Goal: Task Accomplishment & Management: Manage account settings

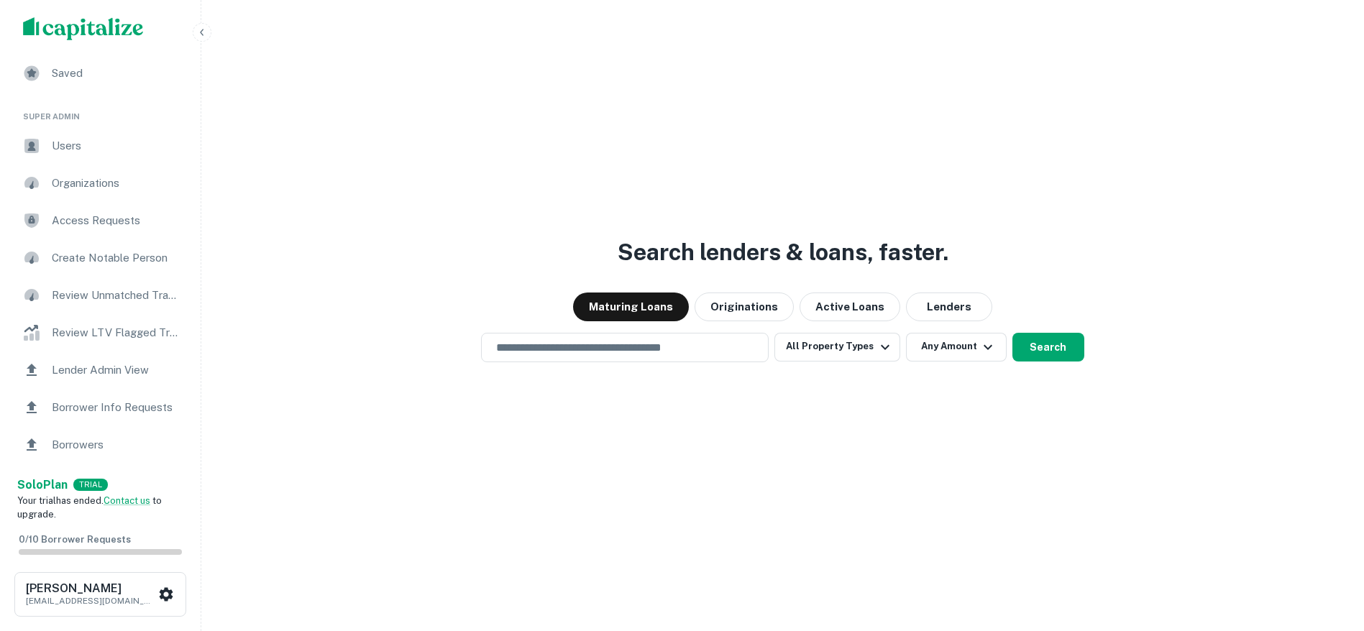
scroll to position [186, 0]
click at [129, 319] on div "Borrower Info Requests" at bounding box center [101, 336] width 178 height 35
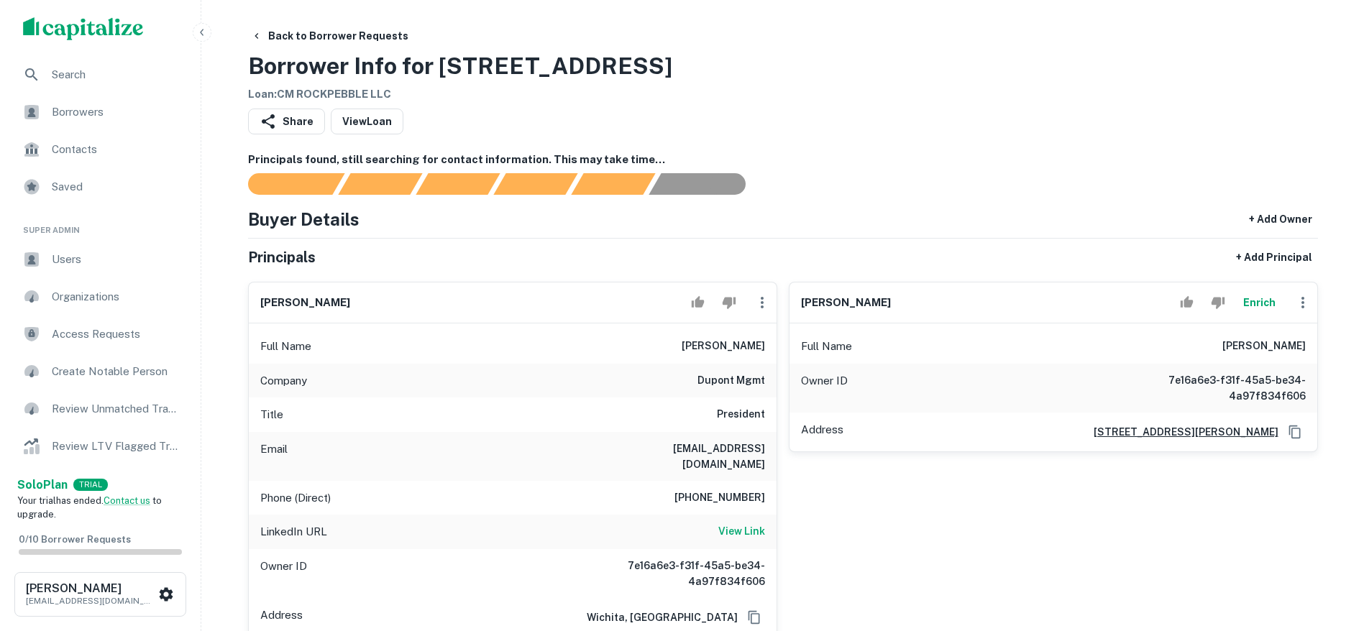
click at [1276, 114] on div "Share View Loan" at bounding box center [783, 125] width 1070 height 32
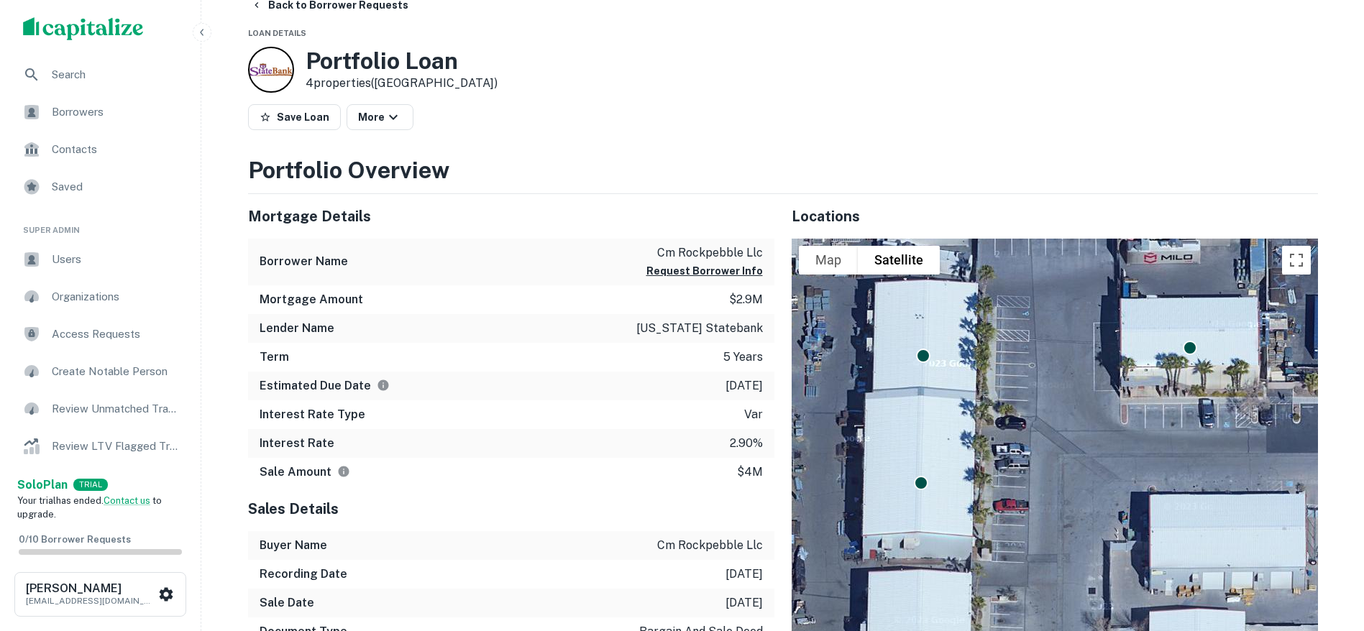
scroll to position [575, 0]
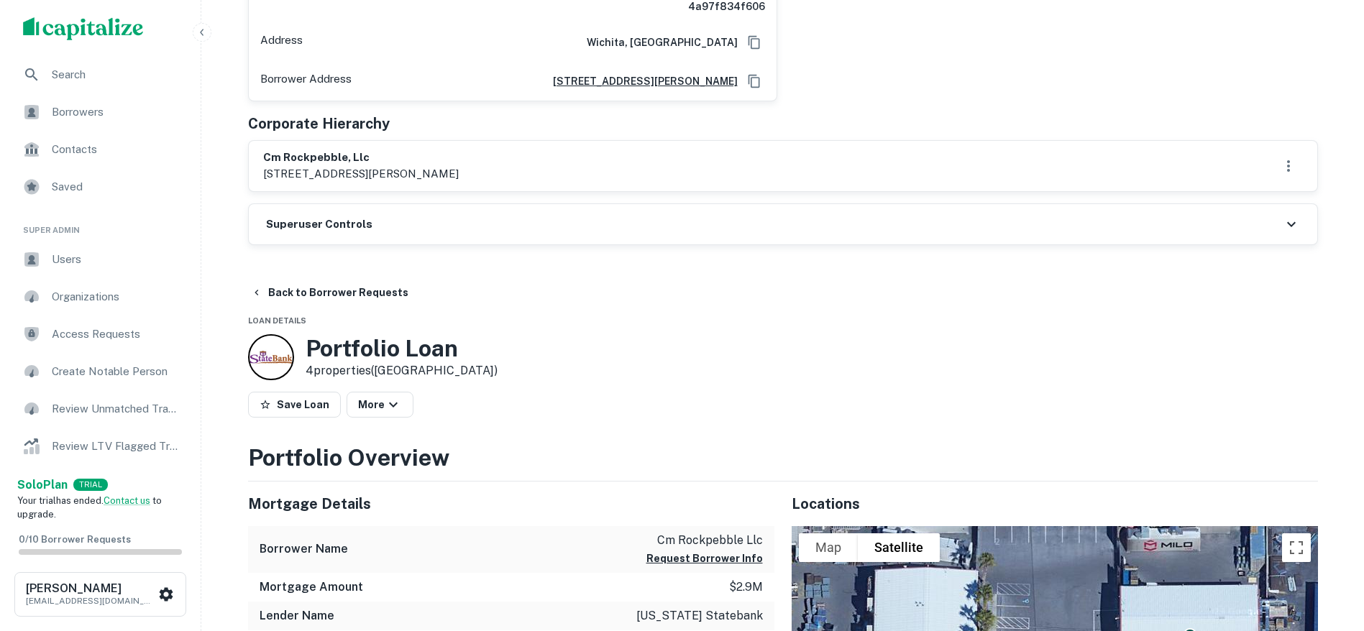
click at [435, 204] on div "Superuser Controls" at bounding box center [783, 224] width 1069 height 40
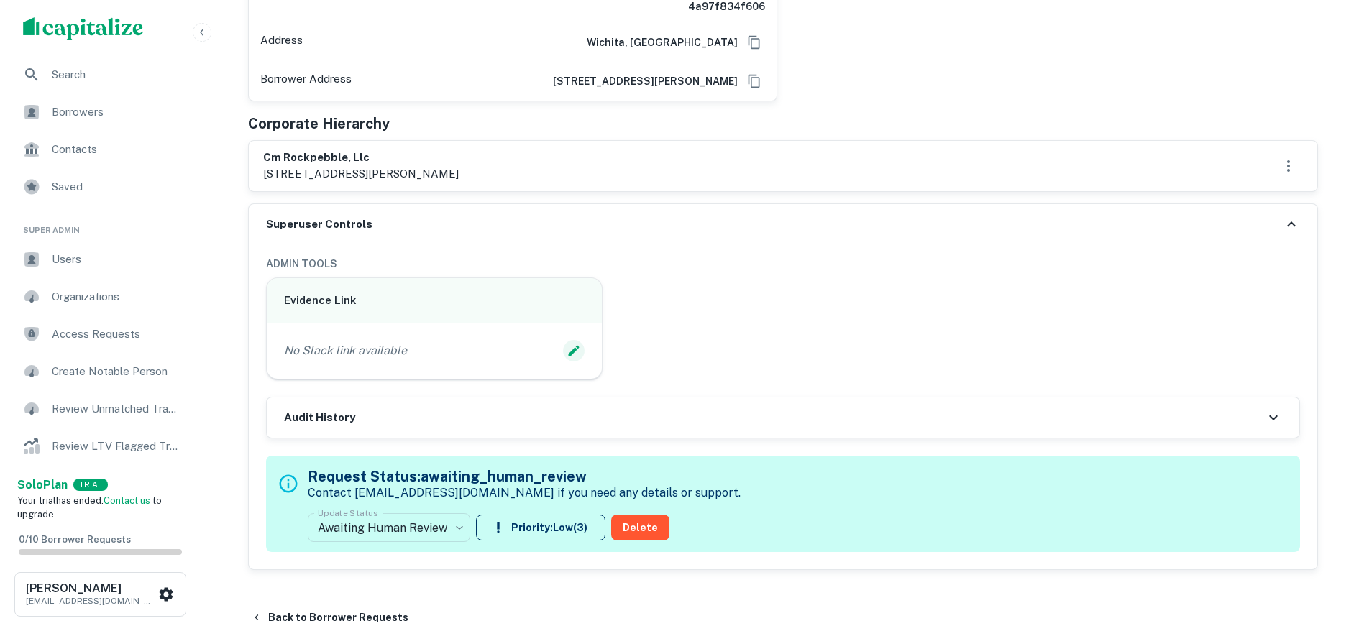
click at [574, 344] on icon "Edit Slack Link" at bounding box center [574, 351] width 14 height 14
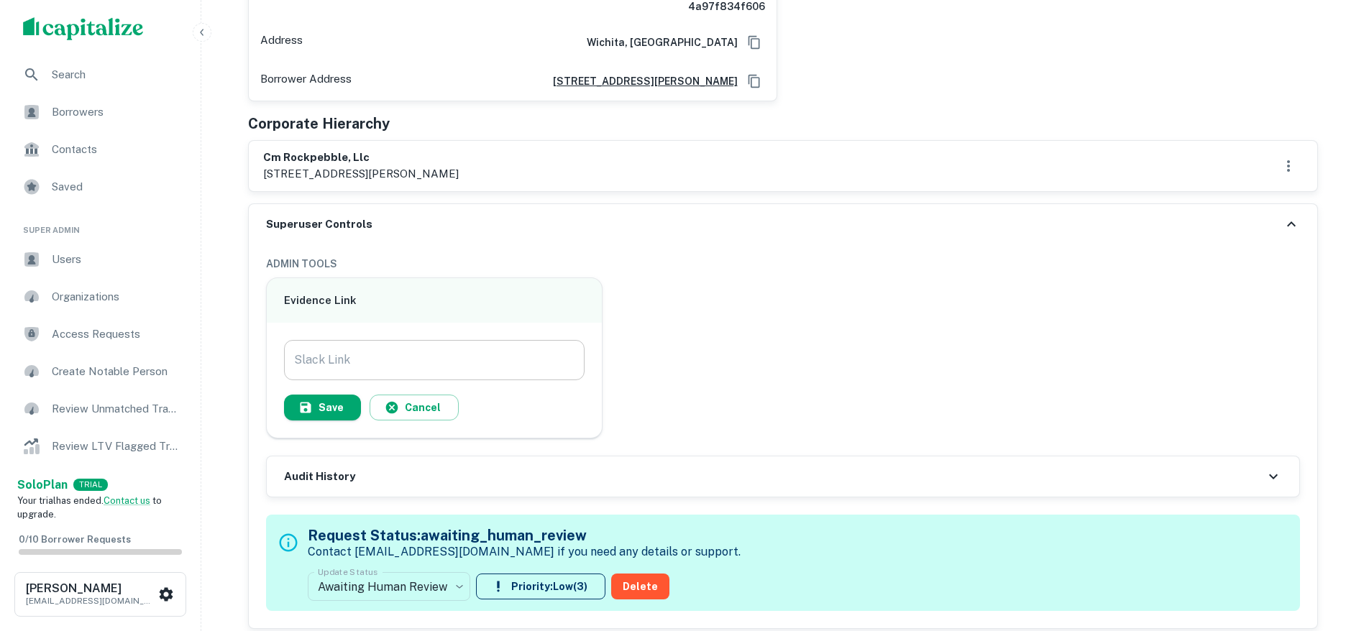
click at [505, 340] on input "Slack Link" at bounding box center [434, 360] width 301 height 40
paste input "**********"
type input "**********"
click at [325, 395] on button "Save" at bounding box center [322, 408] width 77 height 26
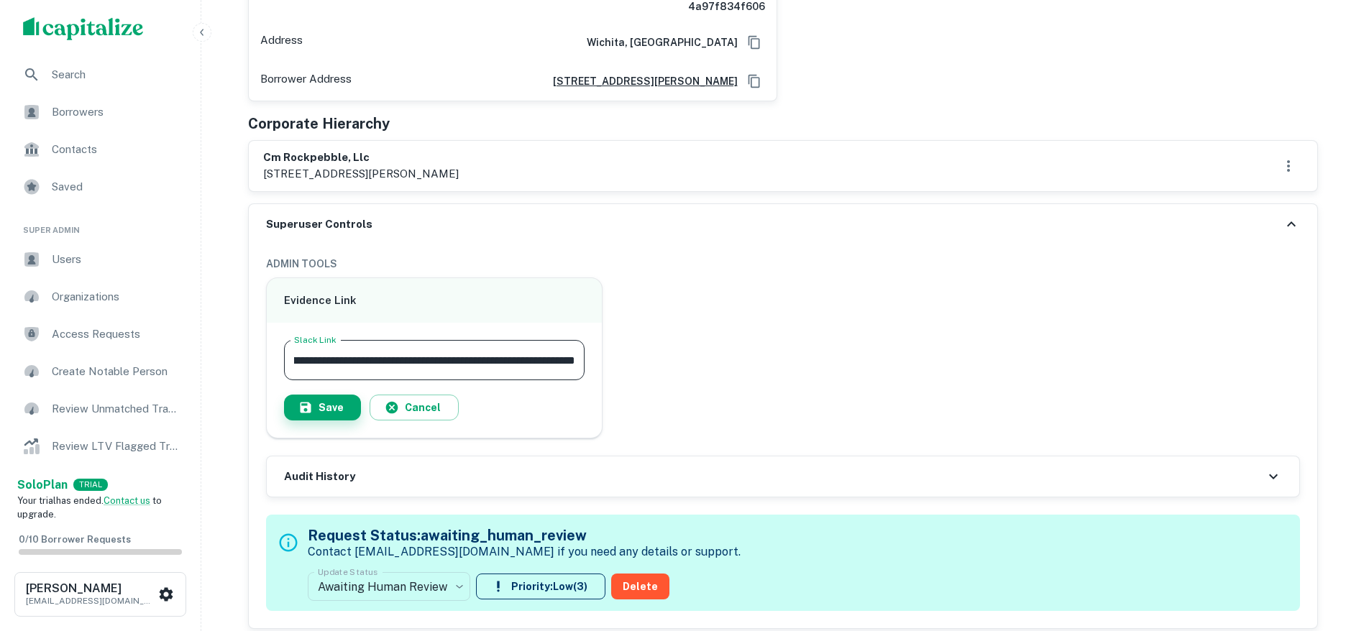
scroll to position [0, 0]
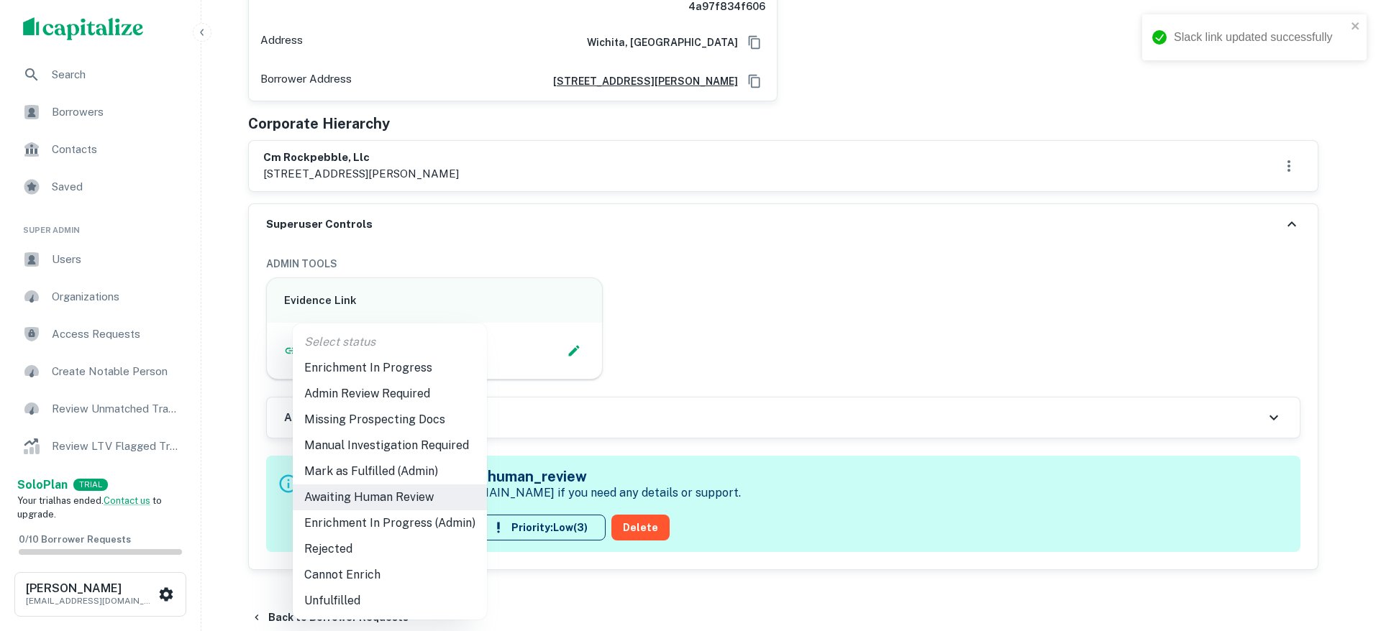
click at [387, 511] on li "Enrichment In Progress (Admin)" at bounding box center [390, 524] width 194 height 26
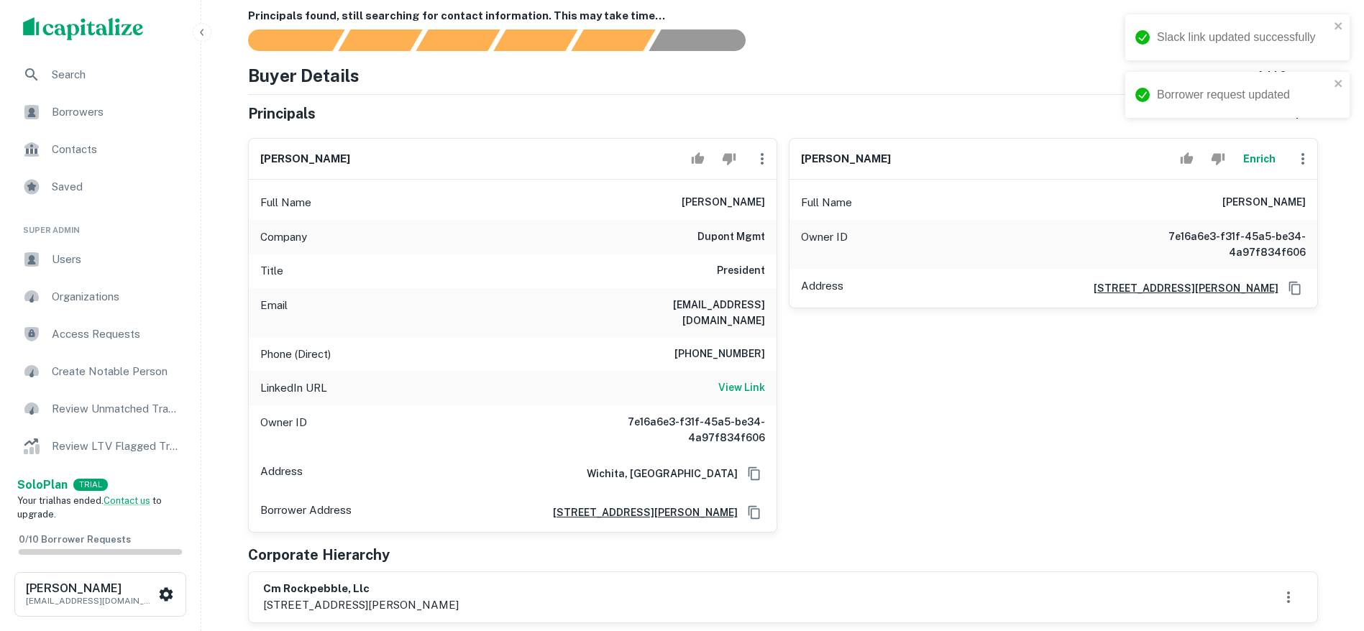
type input "**********"
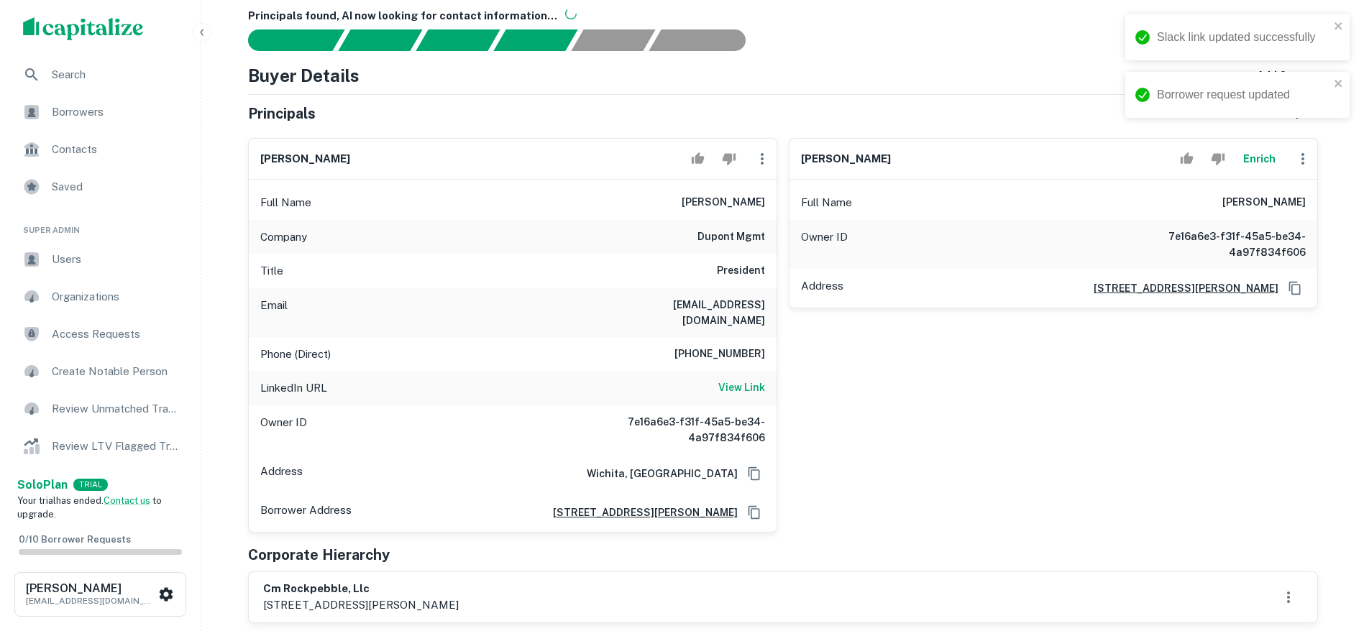
scroll to position [288, 0]
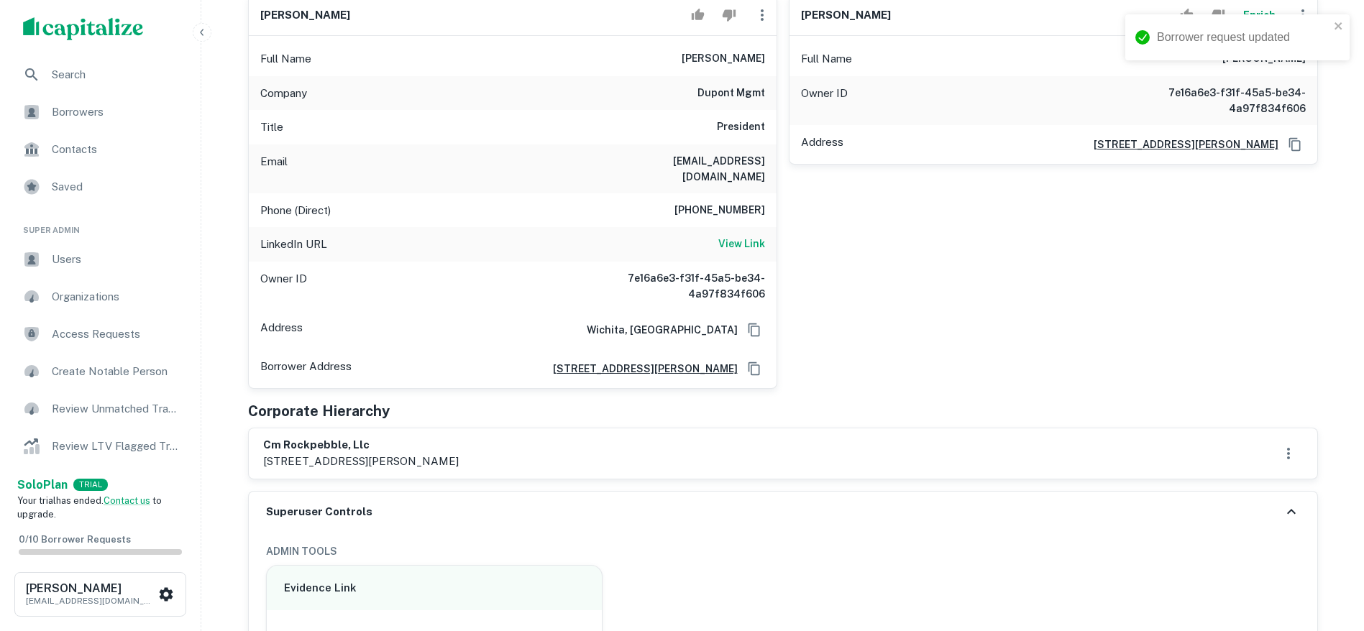
drag, startPoint x: 257, startPoint y: 432, endPoint x: 437, endPoint y: 443, distance: 180.2
click at [437, 443] on div "cm rockpebble, llc [STREET_ADDRESS][PERSON_NAME]" at bounding box center [783, 454] width 1069 height 50
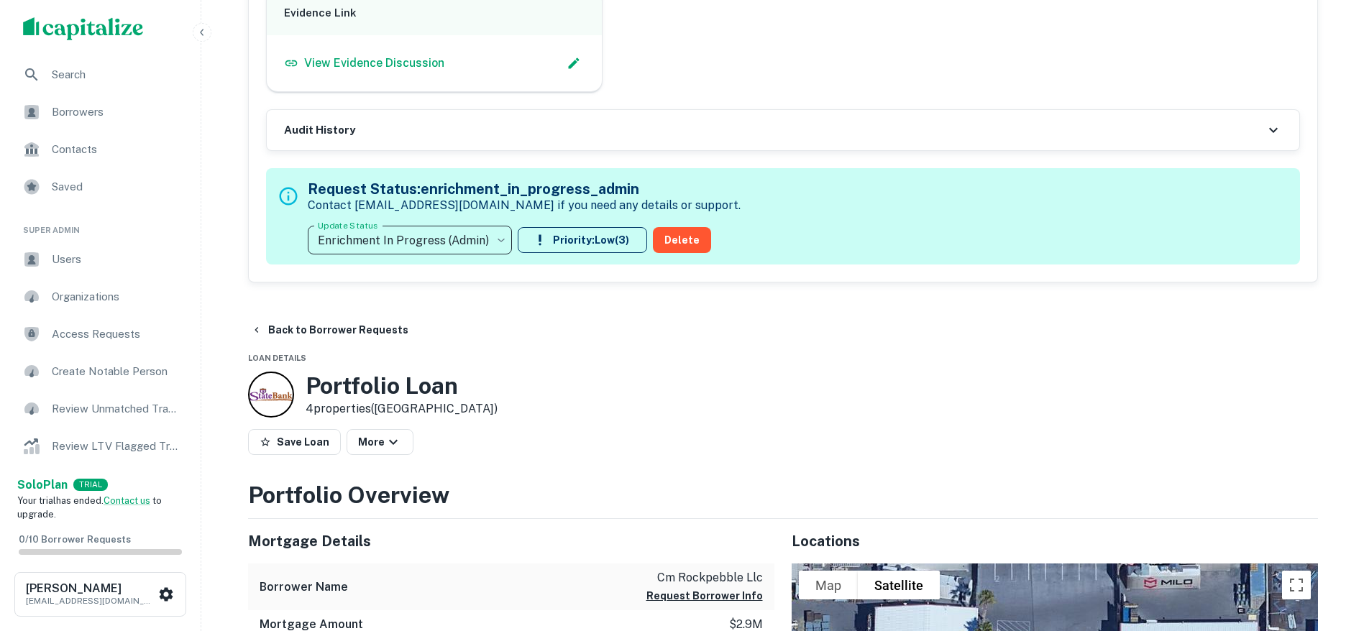
scroll to position [575, 0]
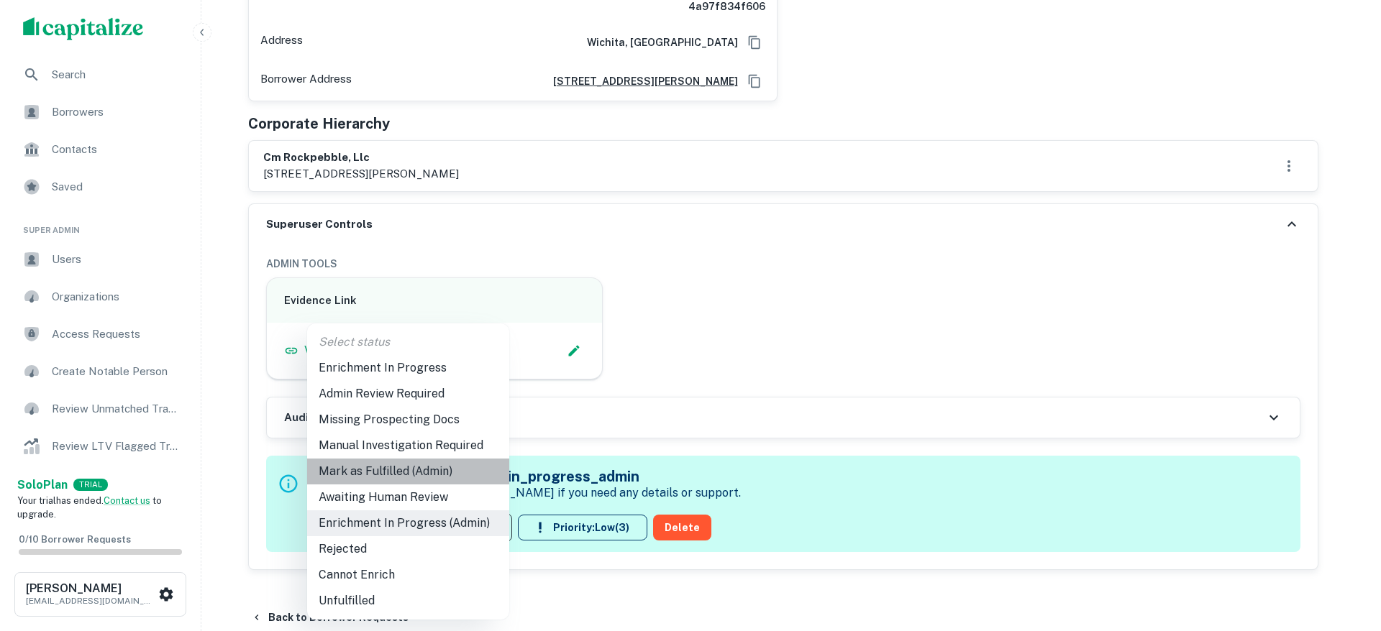
click at [434, 467] on li "Mark as Fulfilled (Admin)" at bounding box center [408, 472] width 202 height 26
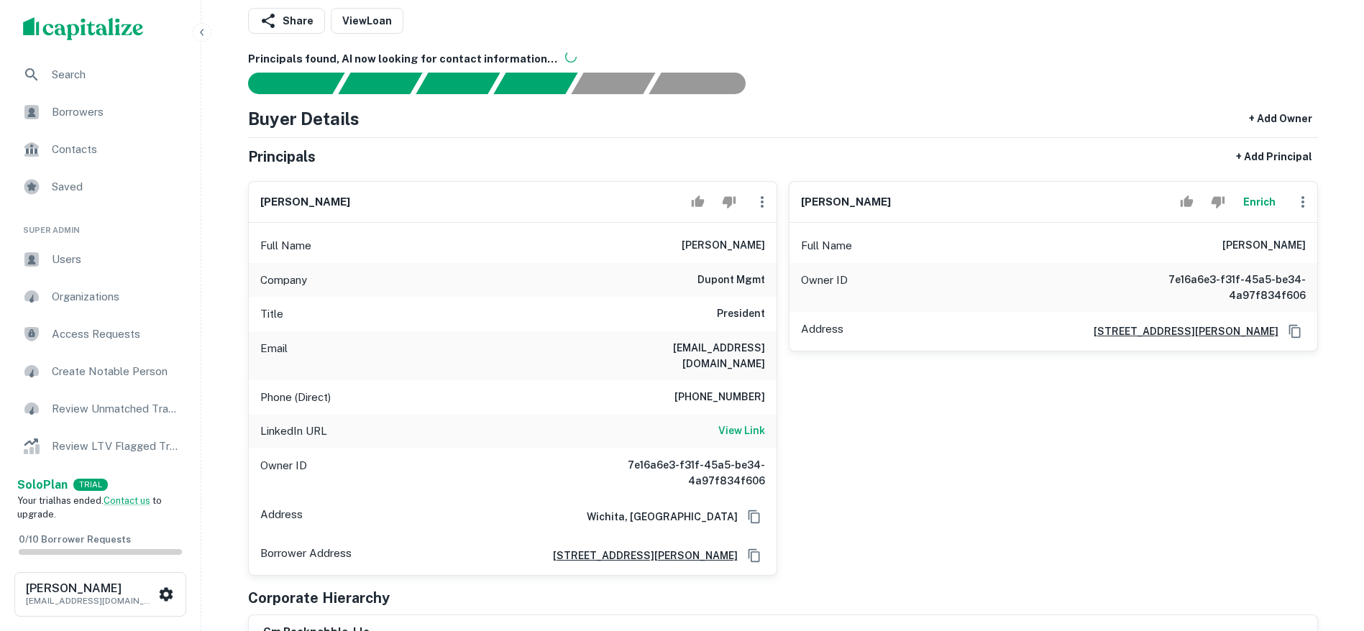
scroll to position [0, 0]
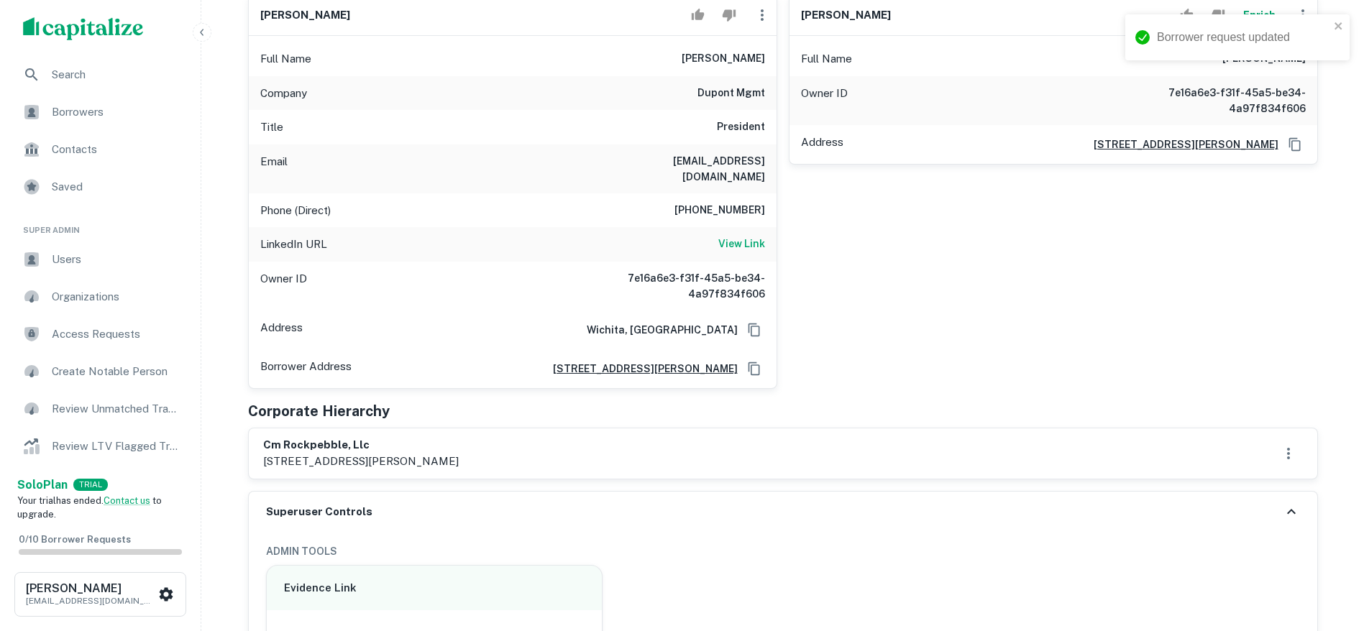
click at [1099, 318] on div "[PERSON_NAME] Enrich Full Name [PERSON_NAME] Owner ID 7e16a6e3-f31f-45a5-be34-4…" at bounding box center [1047, 186] width 541 height 406
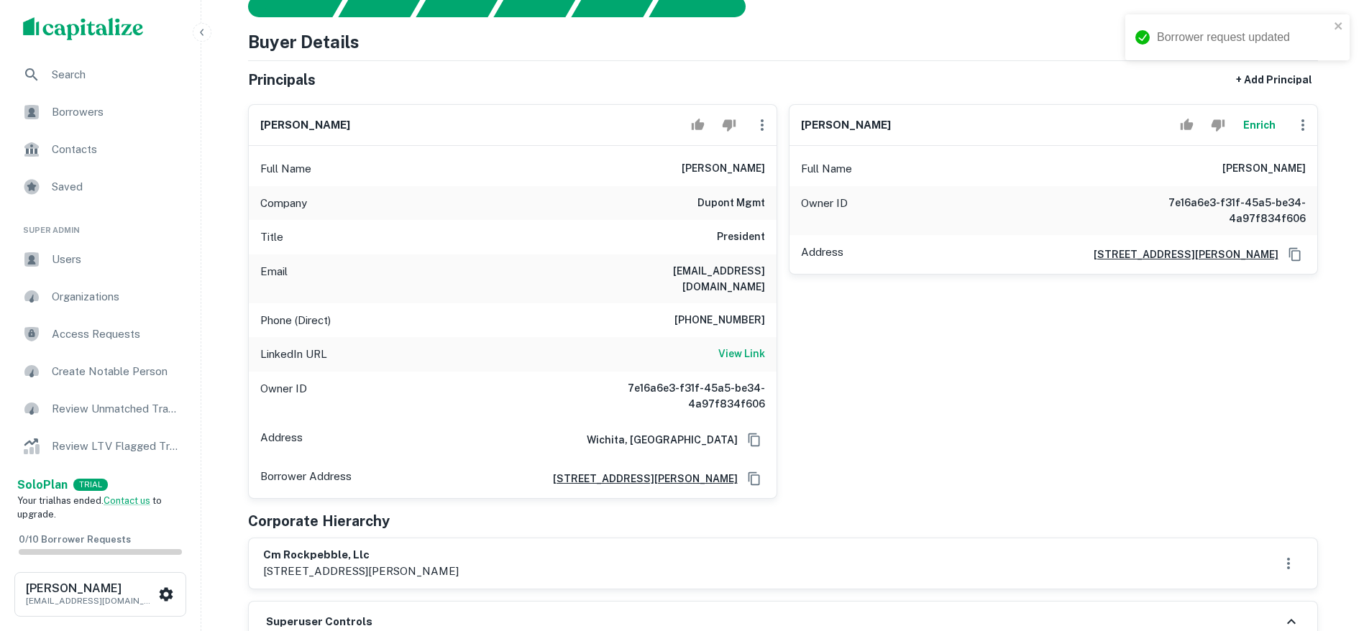
scroll to position [144, 0]
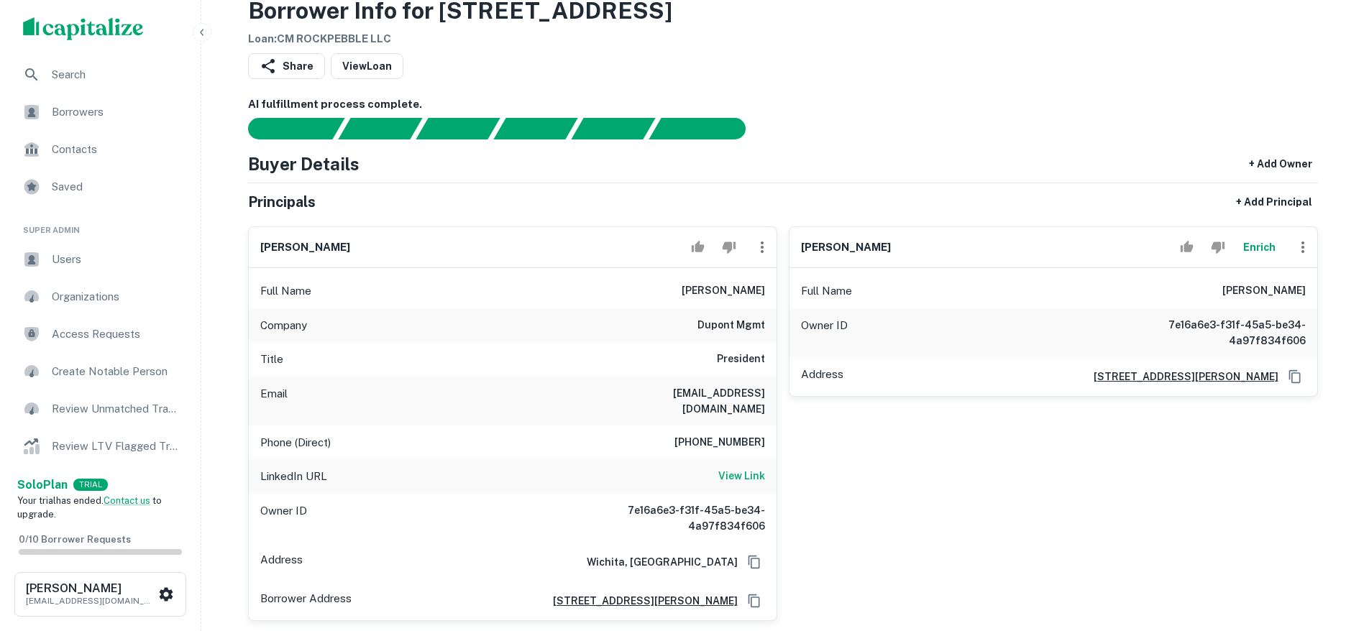
scroll to position [0, 0]
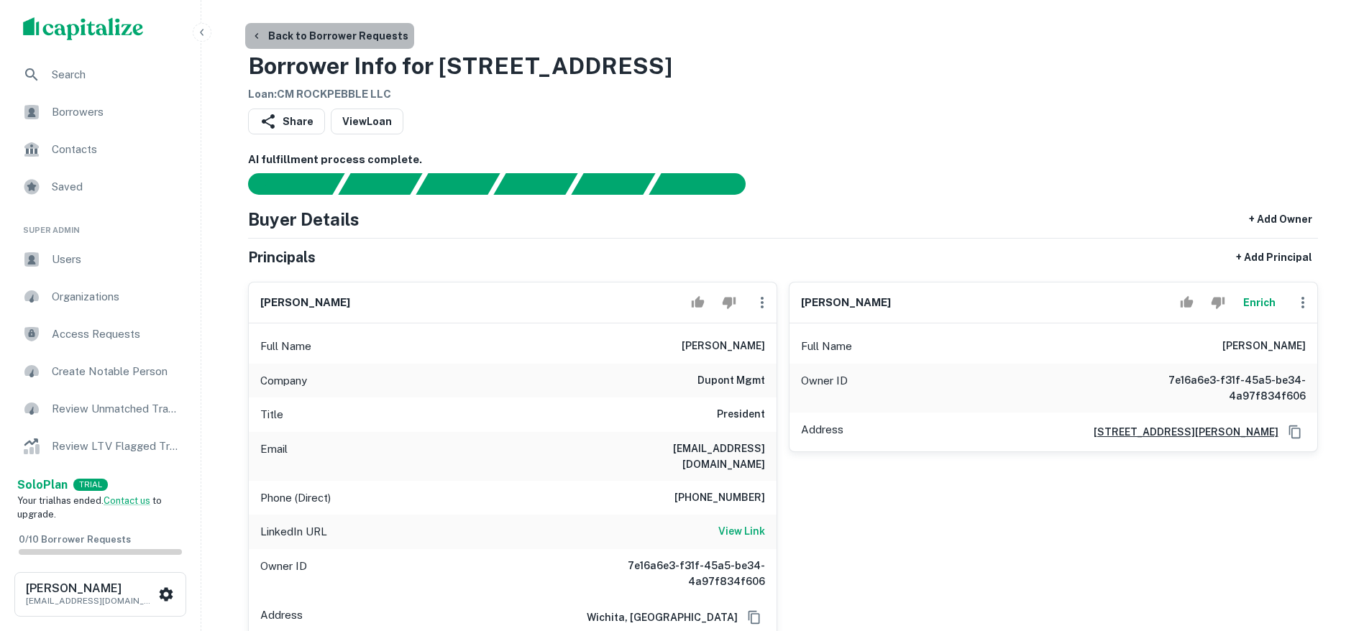
click at [380, 33] on button "Back to Borrower Requests" at bounding box center [329, 36] width 169 height 26
